Goal: Task Accomplishment & Management: Manage account settings

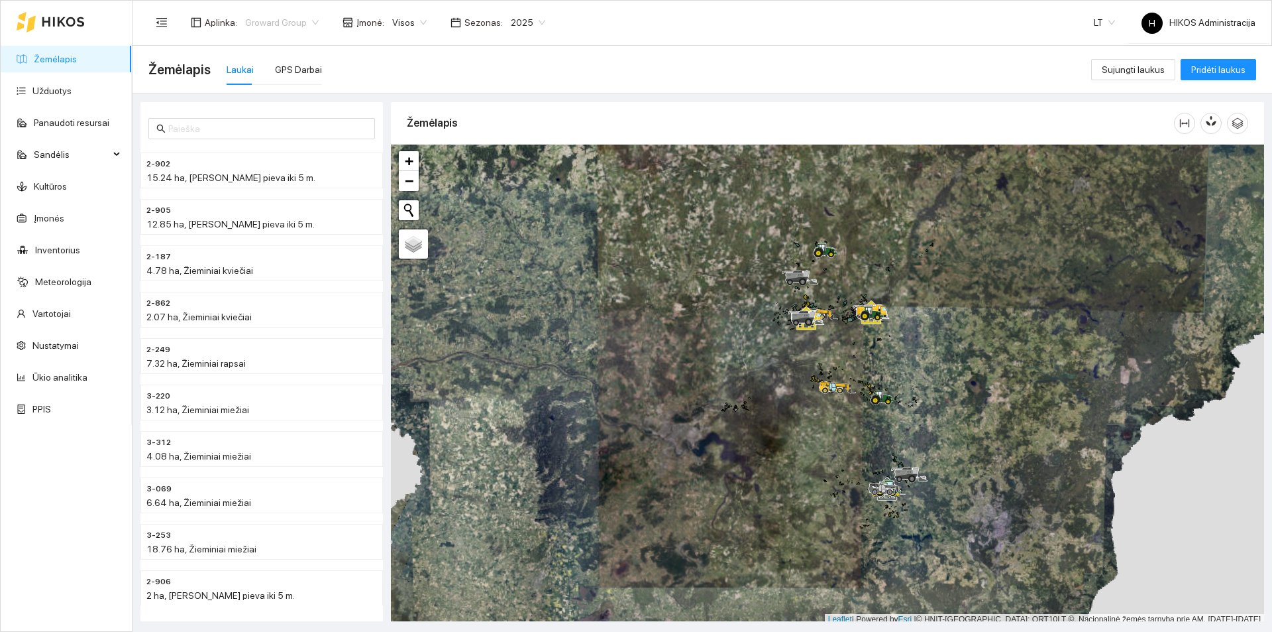
click at [285, 13] on span "Groward Group" at bounding box center [282, 23] width 74 height 20
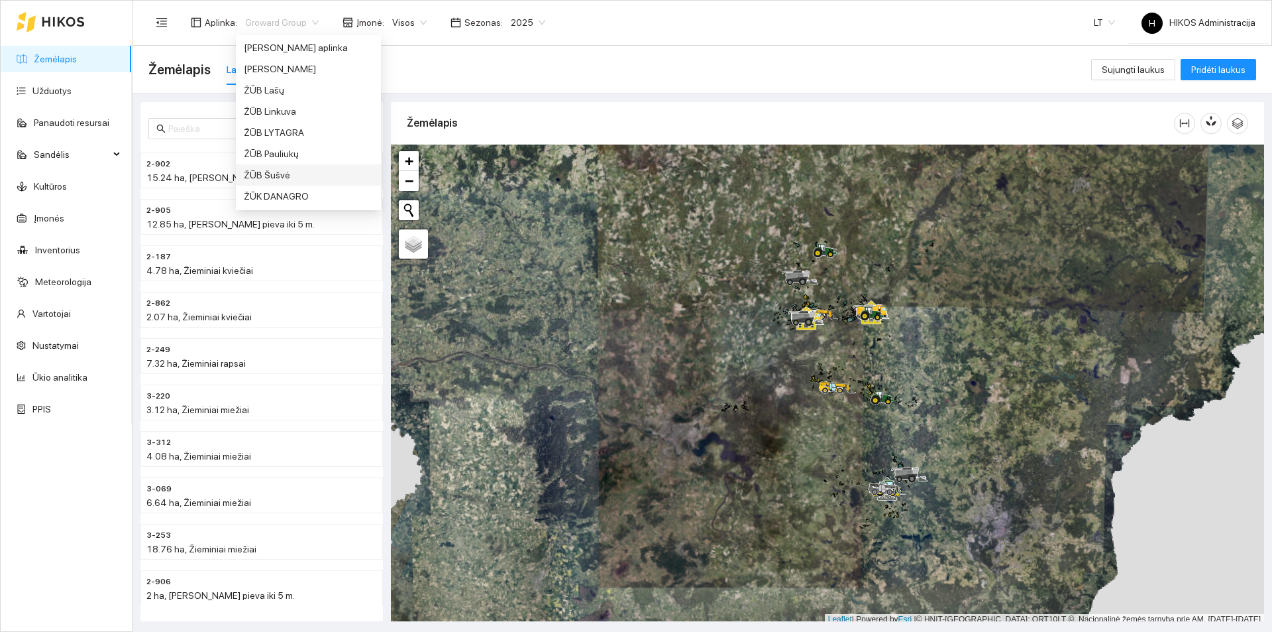
scroll to position [934, 0]
click at [294, 111] on div "ŽŪB Lašų" at bounding box center [308, 110] width 129 height 15
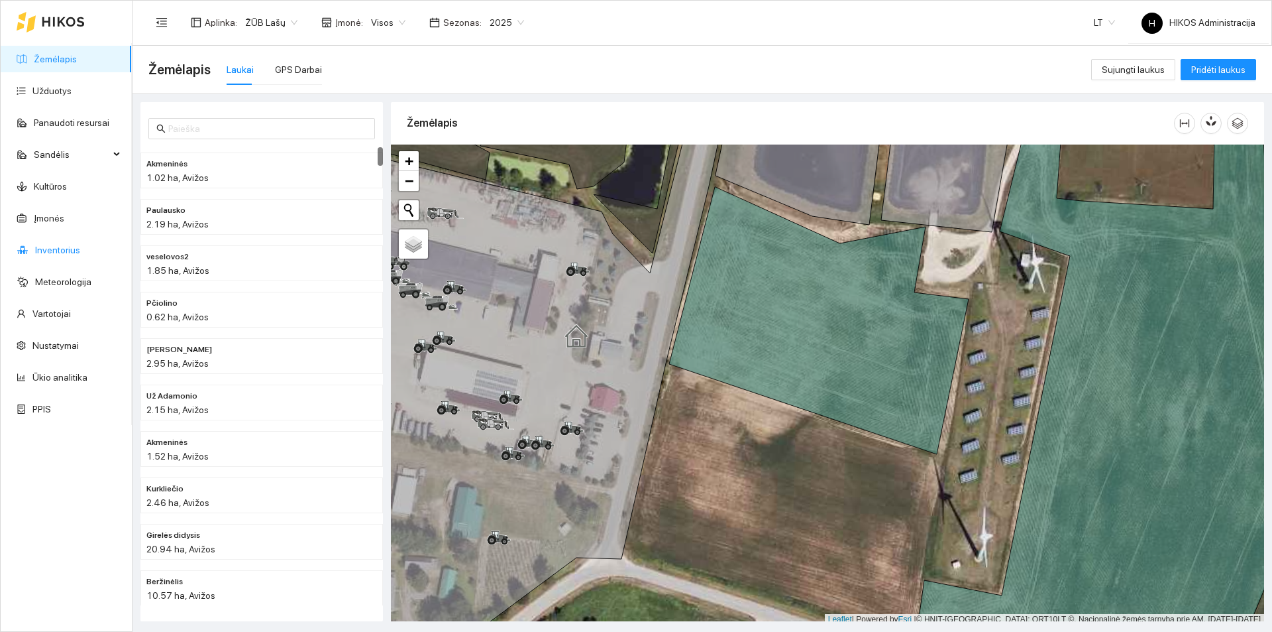
click at [80, 255] on link "Inventorius" at bounding box center [57, 250] width 45 height 11
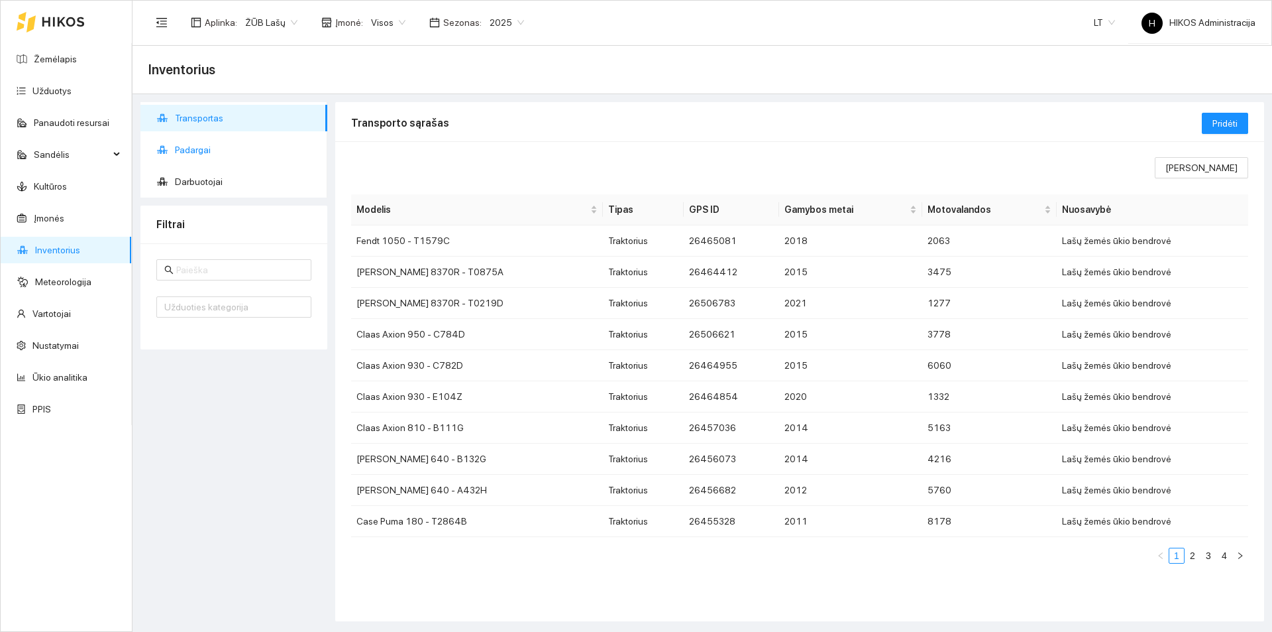
click at [206, 144] on span "Padargai" at bounding box center [246, 150] width 142 height 27
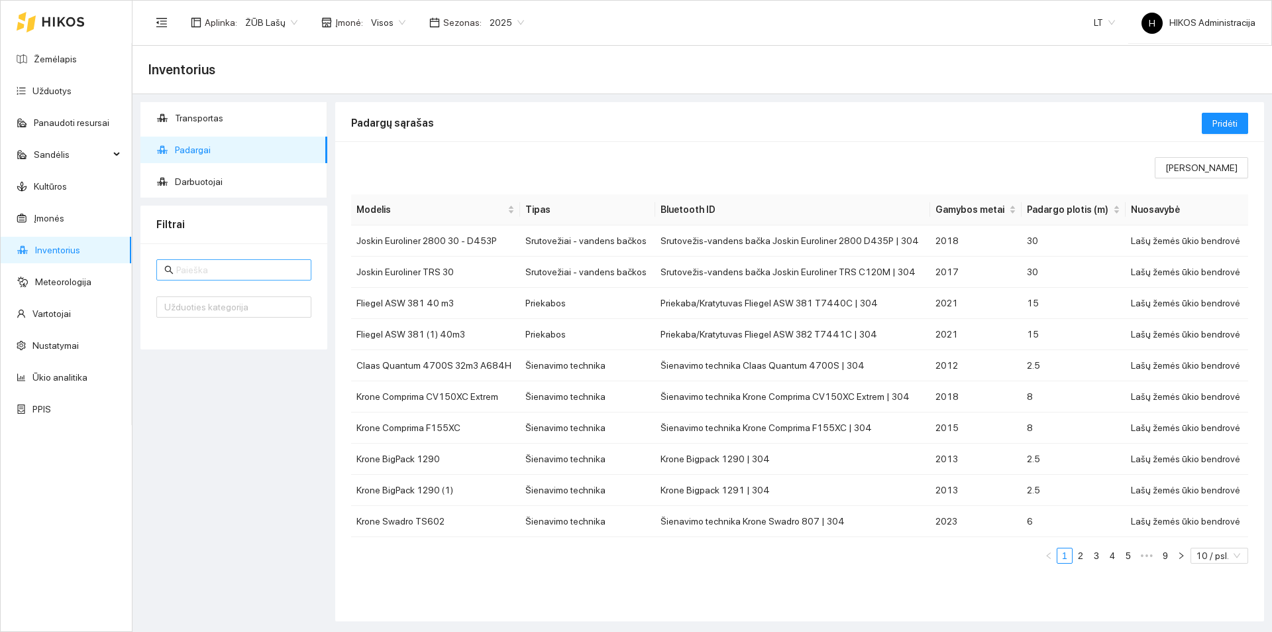
click at [243, 278] on span at bounding box center [233, 269] width 155 height 21
click at [250, 270] on input "text" at bounding box center [239, 269] width 127 height 15
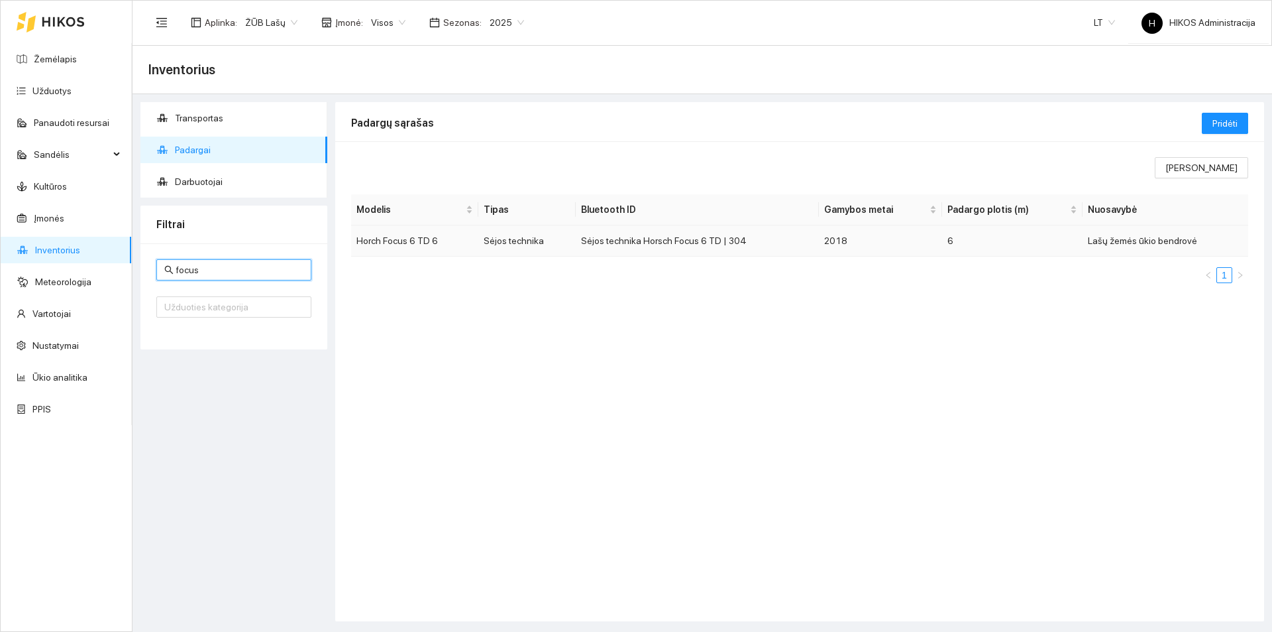
type input "focus"
click at [392, 237] on td "Horch Focus 6 TD 6" at bounding box center [414, 240] width 127 height 31
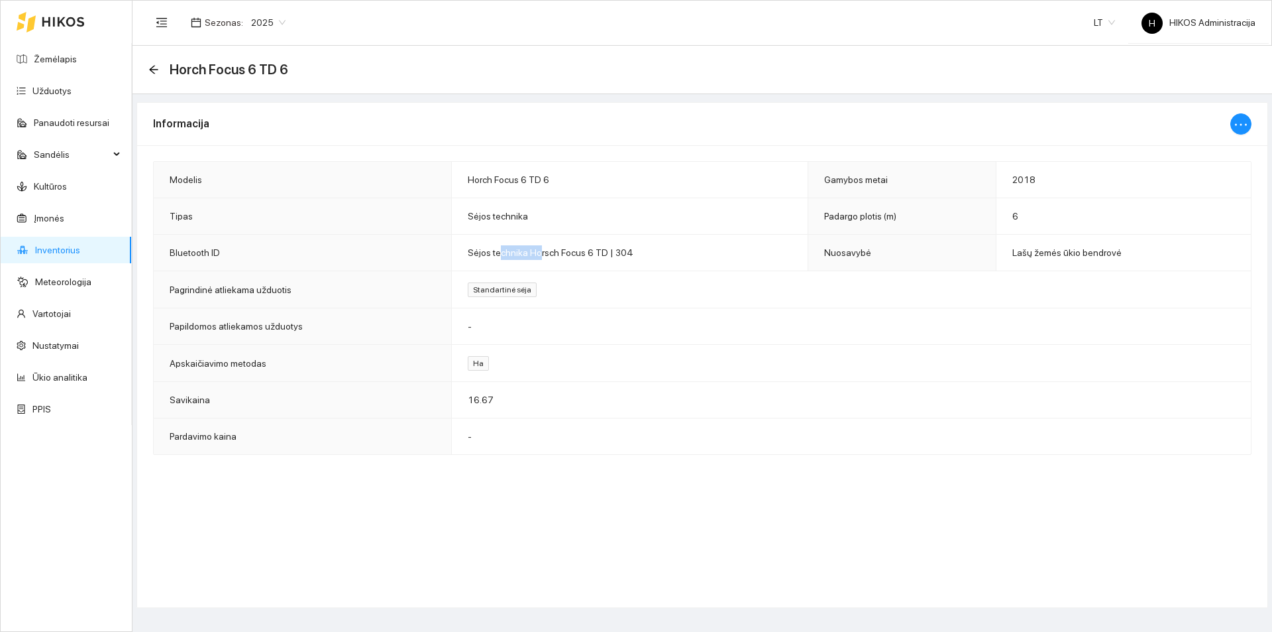
drag, startPoint x: 500, startPoint y: 248, endPoint x: 568, endPoint y: 247, distance: 67.6
click at [555, 249] on span "Sėjos technika Horsch Focus 6 TD | 304" at bounding box center [551, 252] width 166 height 11
click at [565, 253] on span "Sėjos technika Horsch Focus 6 TD | 304" at bounding box center [551, 252] width 166 height 11
drag, startPoint x: 556, startPoint y: 253, endPoint x: 600, endPoint y: 254, distance: 43.8
click at [600, 254] on span "Sėjos technika Horsch Focus 6 TD | 304" at bounding box center [551, 252] width 166 height 11
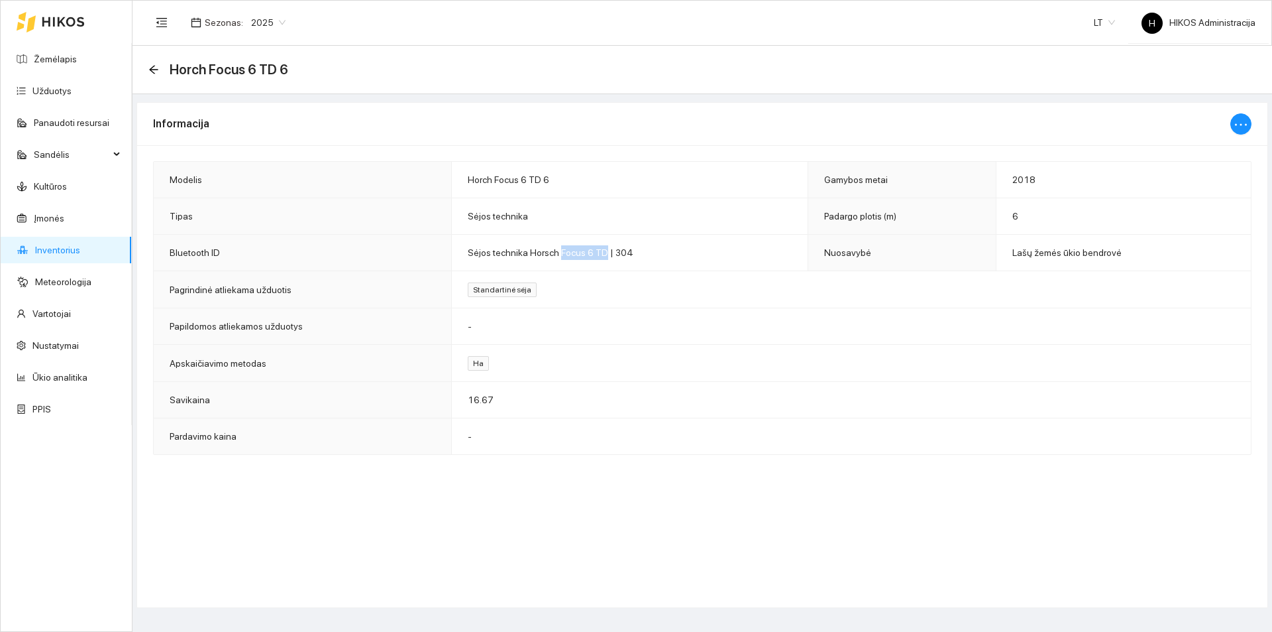
copy span "Focus 6 TD"
click at [1243, 119] on icon "ellipsis" at bounding box center [1241, 125] width 16 height 16
click at [1215, 147] on span "Keisti informaciją" at bounding box center [1213, 150] width 68 height 15
type input "Horch Focus 6 TD 6"
type input "2018"
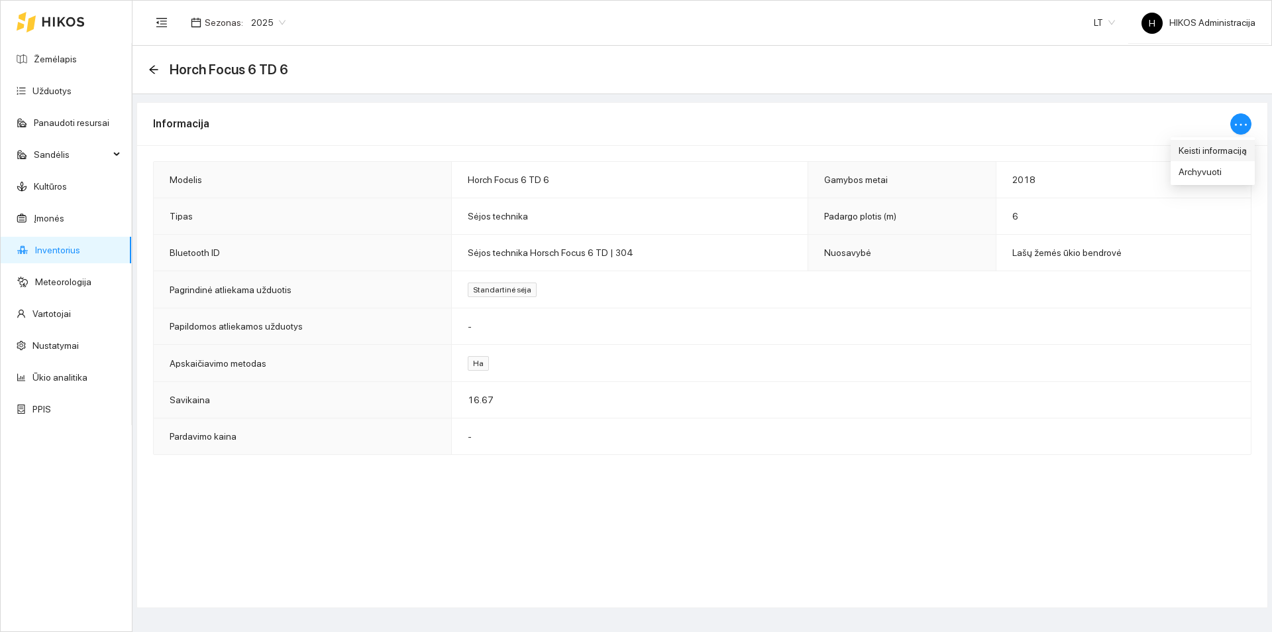
type input "6"
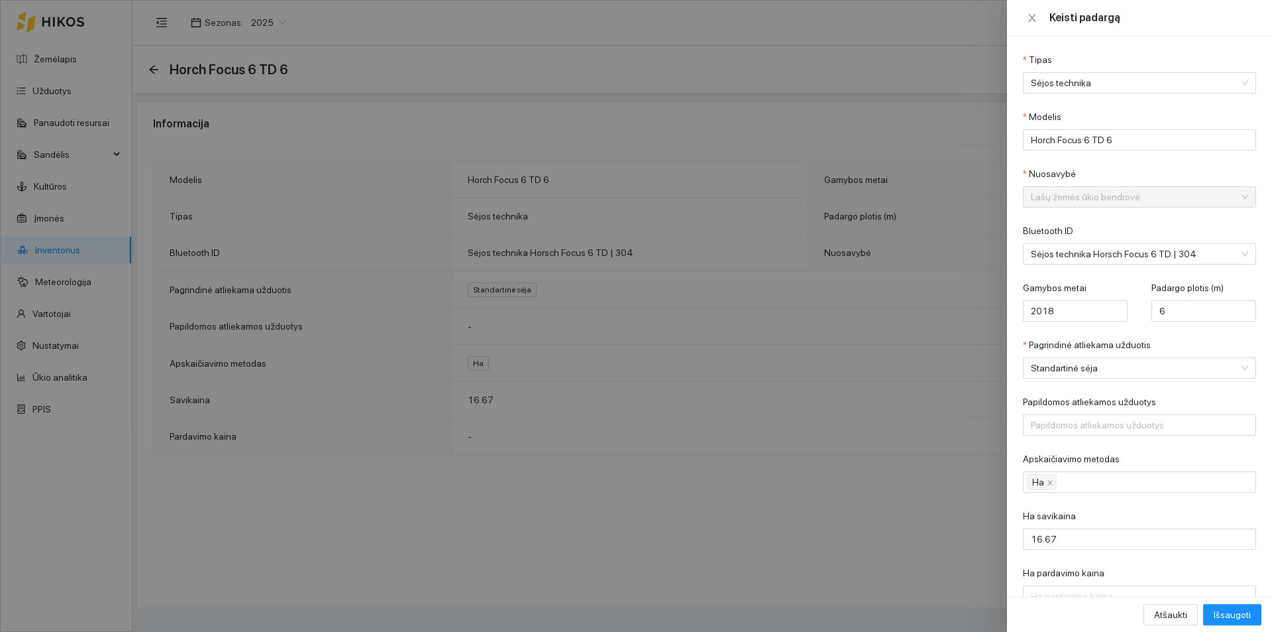
click at [766, 235] on div at bounding box center [636, 316] width 1272 height 632
